Goal: Information Seeking & Learning: Learn about a topic

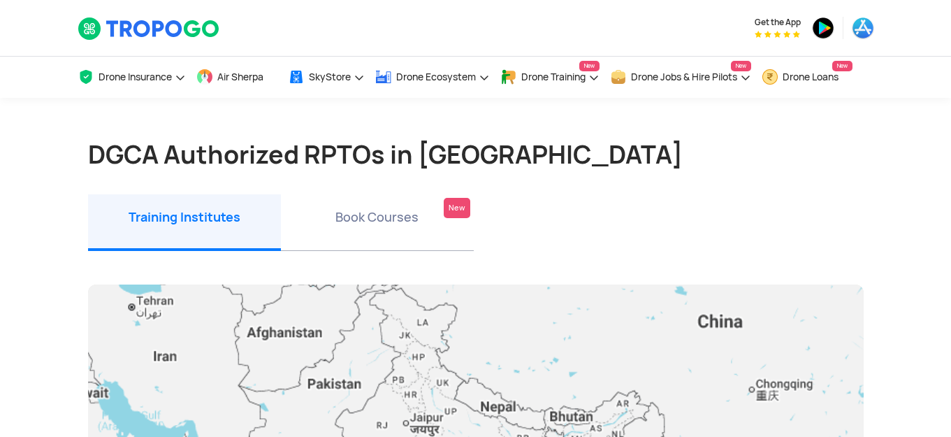
click at [214, 215] on li "Training Institutes" at bounding box center [184, 222] width 193 height 57
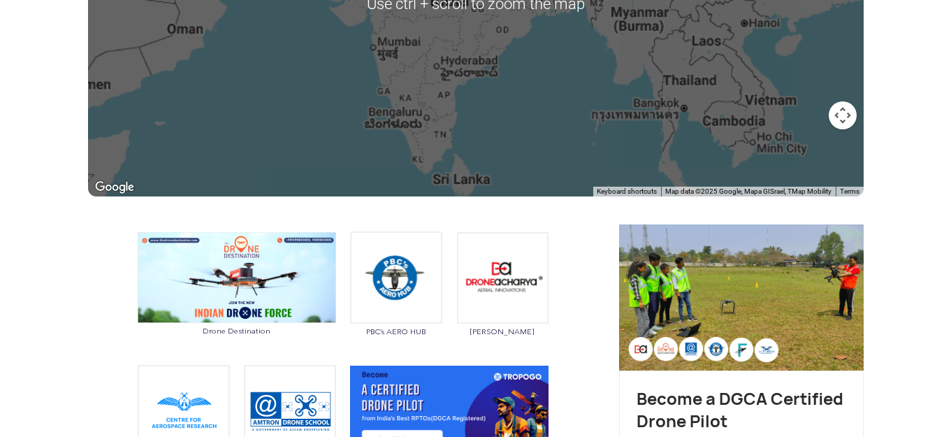
scroll to position [768, 0]
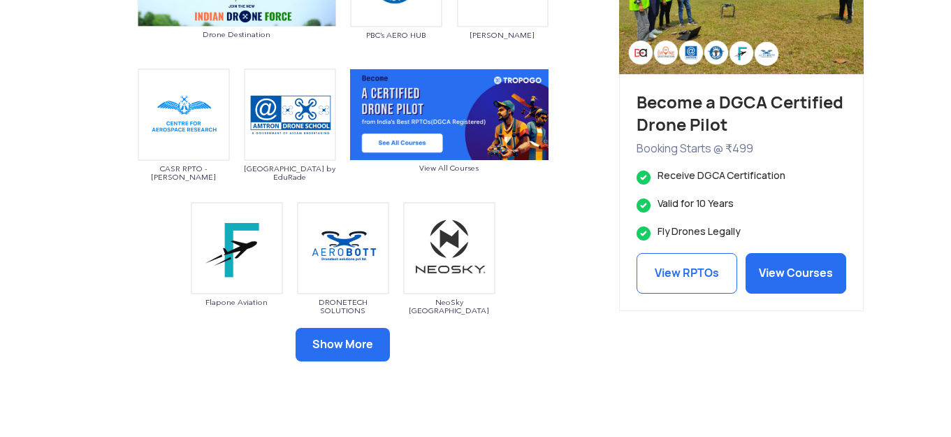
click at [353, 336] on button "Show More" at bounding box center [342, 345] width 94 height 34
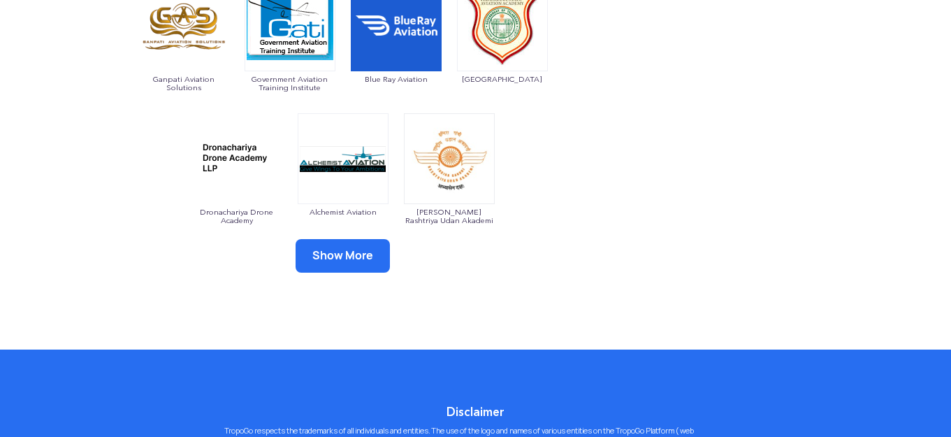
scroll to position [1118, 0]
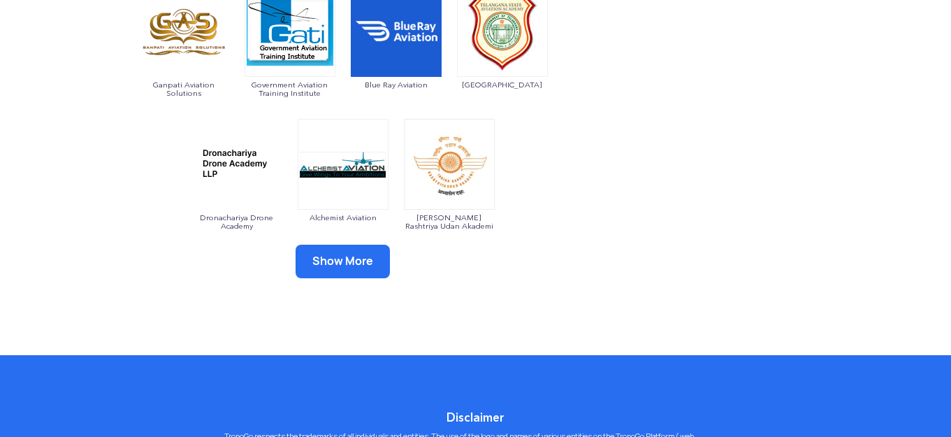
click at [366, 256] on button "Show More" at bounding box center [342, 261] width 94 height 34
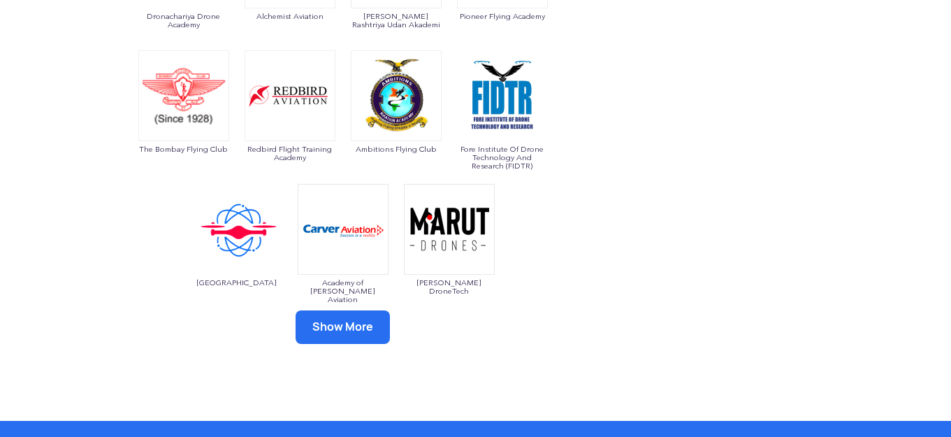
scroll to position [1327, 0]
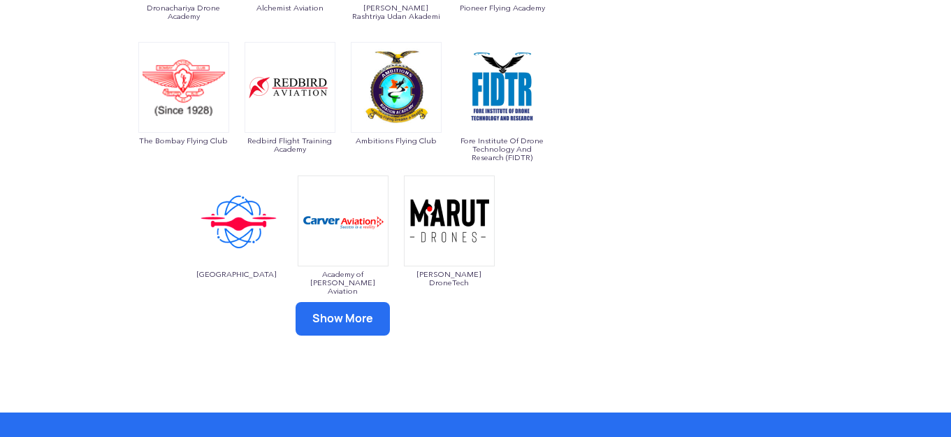
click at [330, 329] on button "Show More" at bounding box center [342, 319] width 94 height 34
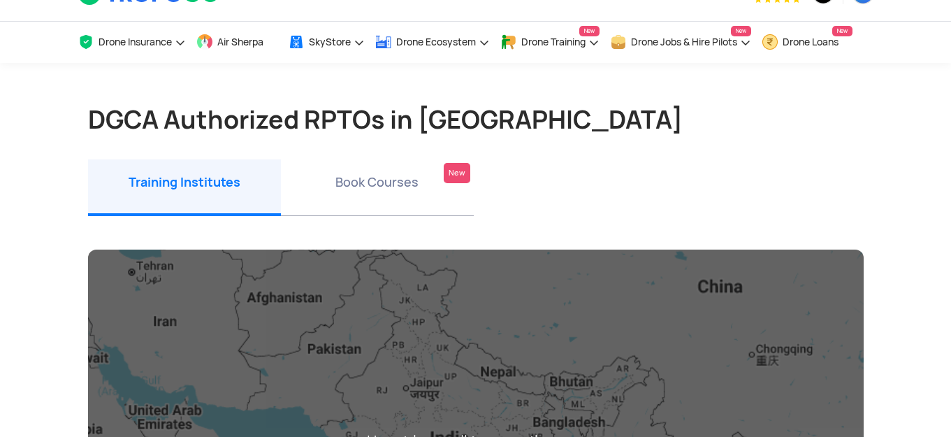
scroll to position [0, 0]
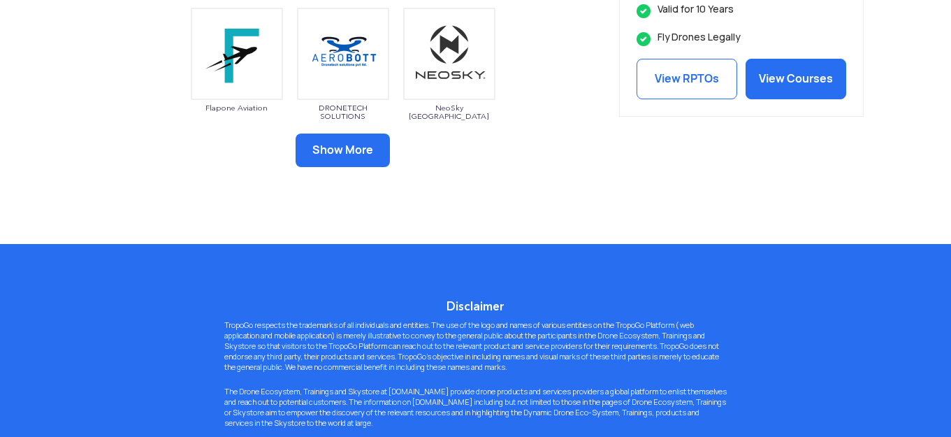
scroll to position [862, 0]
